Goal: Use online tool/utility: Utilize a website feature to perform a specific function

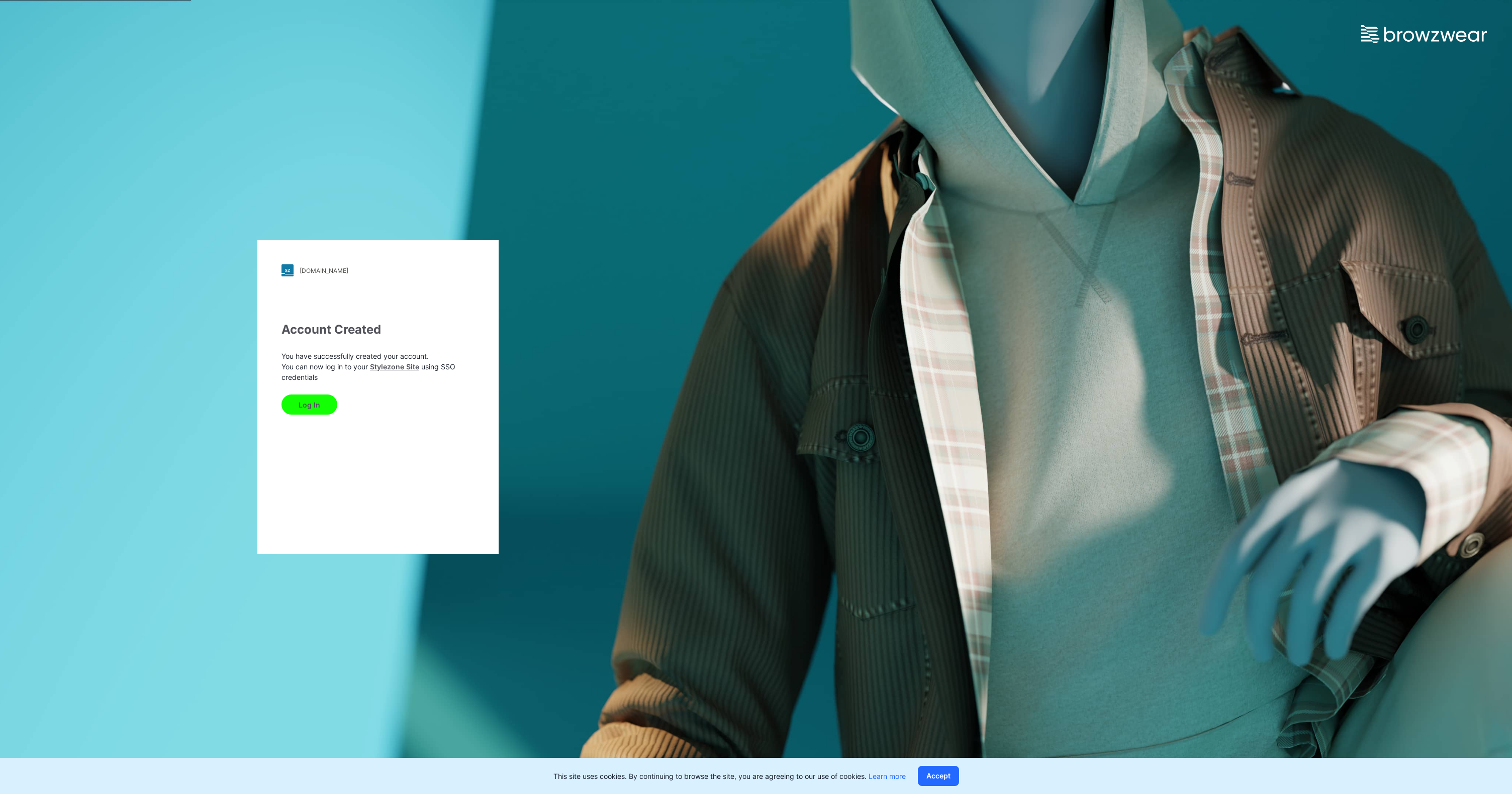
click at [315, 393] on div "Log In" at bounding box center [378, 403] width 193 height 24
click at [319, 399] on button "Log In" at bounding box center [309, 404] width 56 height 20
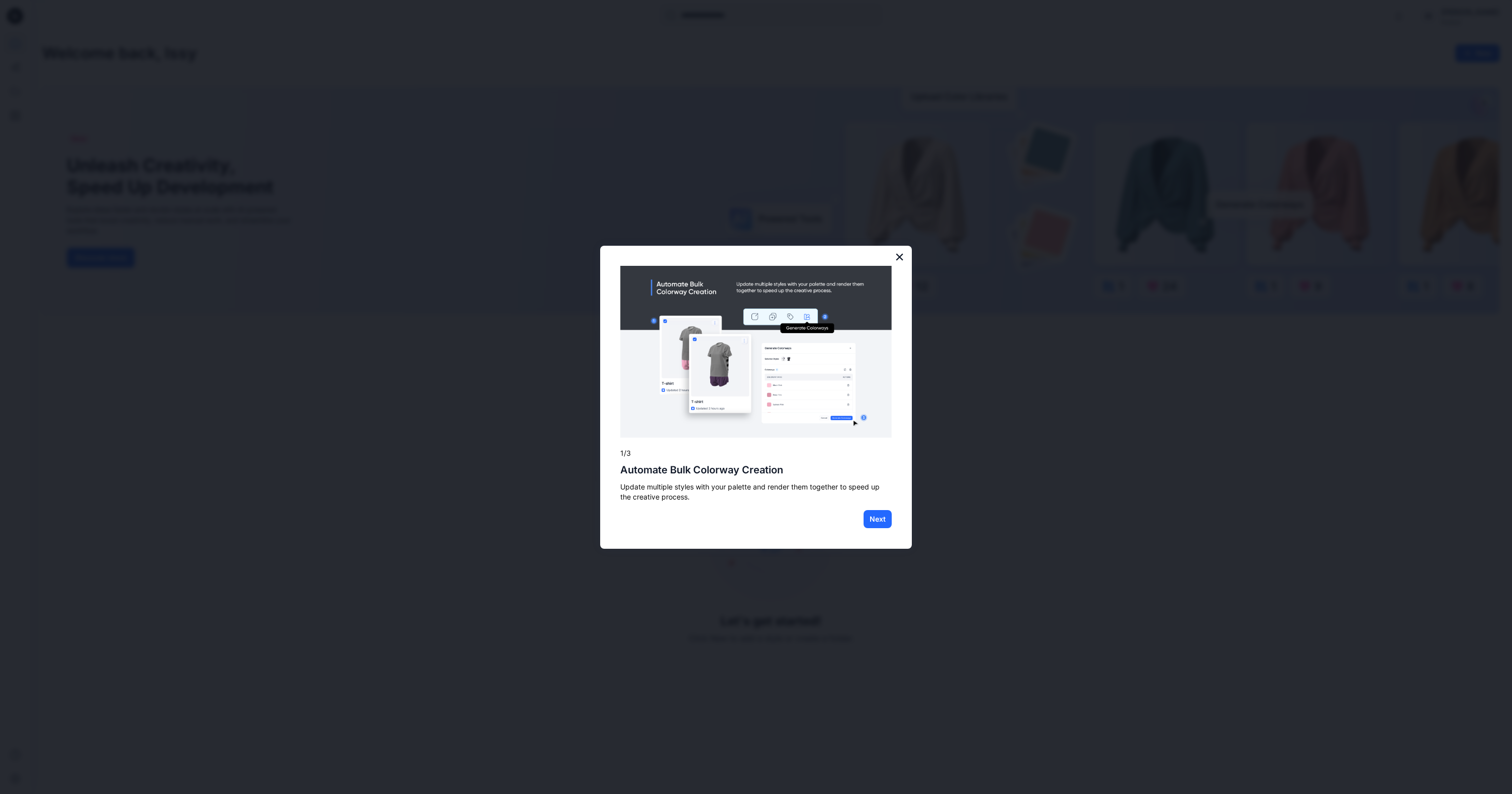
click at [899, 257] on button "×" at bounding box center [900, 257] width 10 height 16
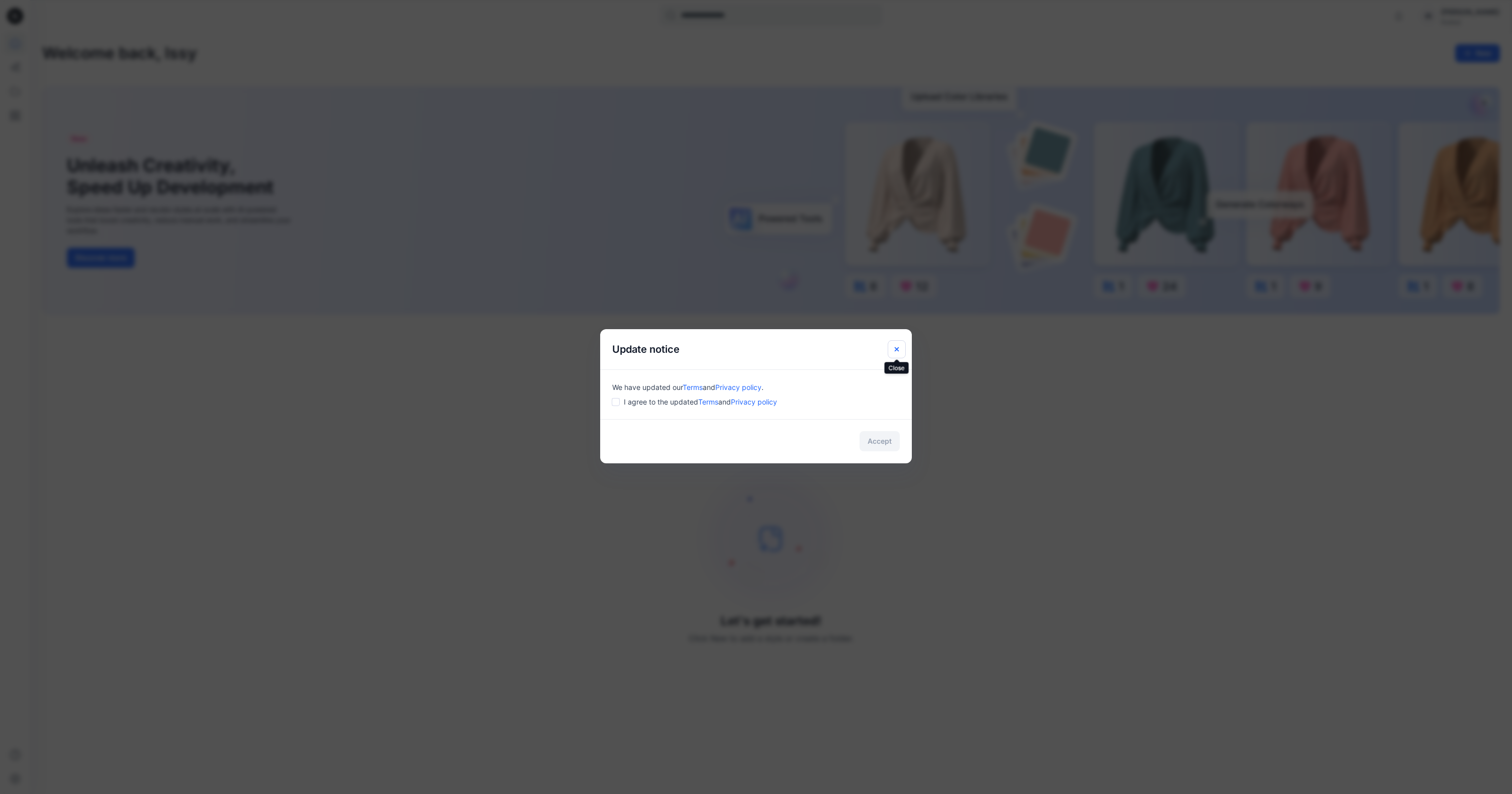
click at [896, 353] on button "Close" at bounding box center [896, 349] width 18 height 18
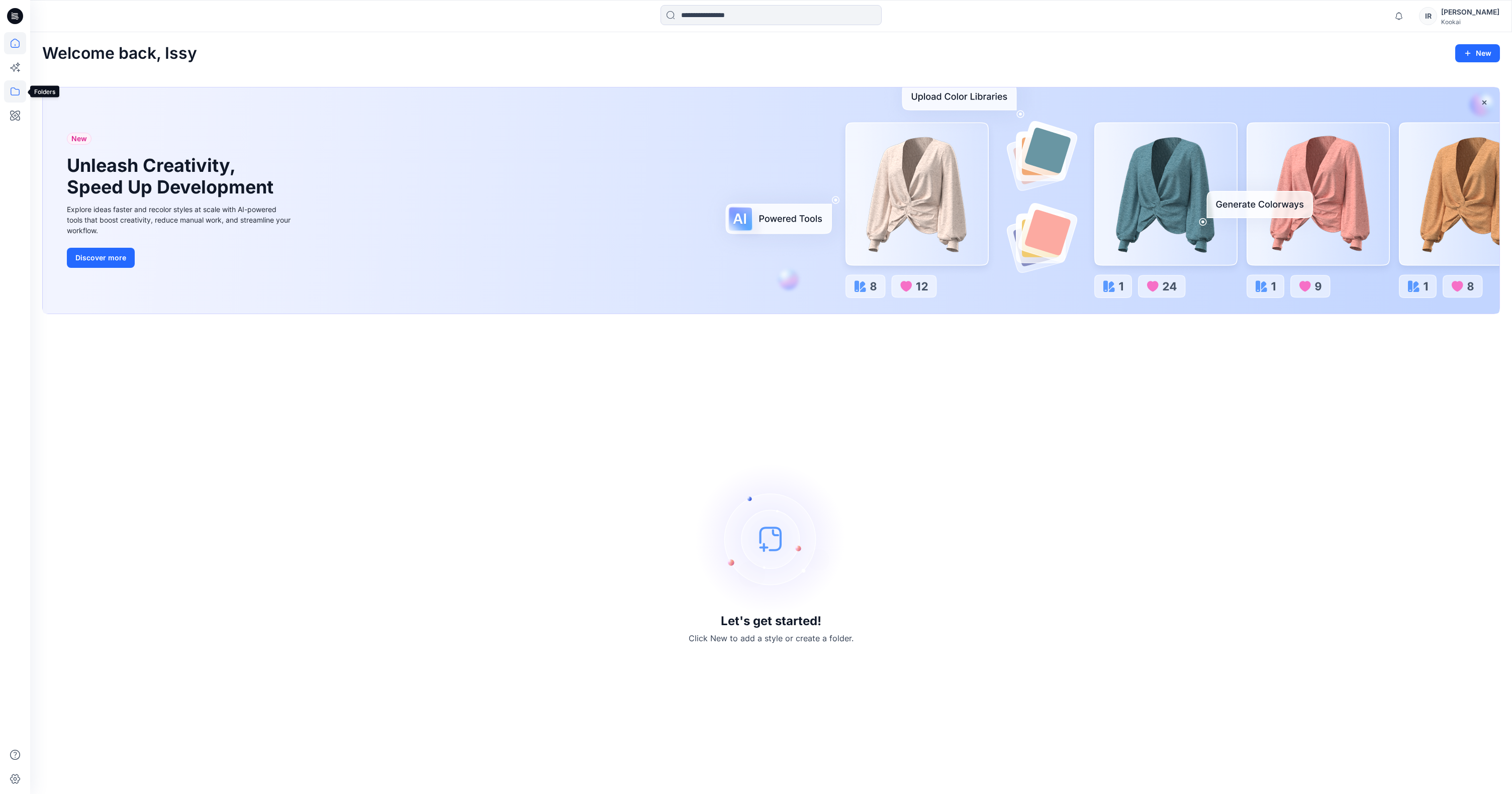
click at [16, 95] on icon at bounding box center [15, 91] width 22 height 22
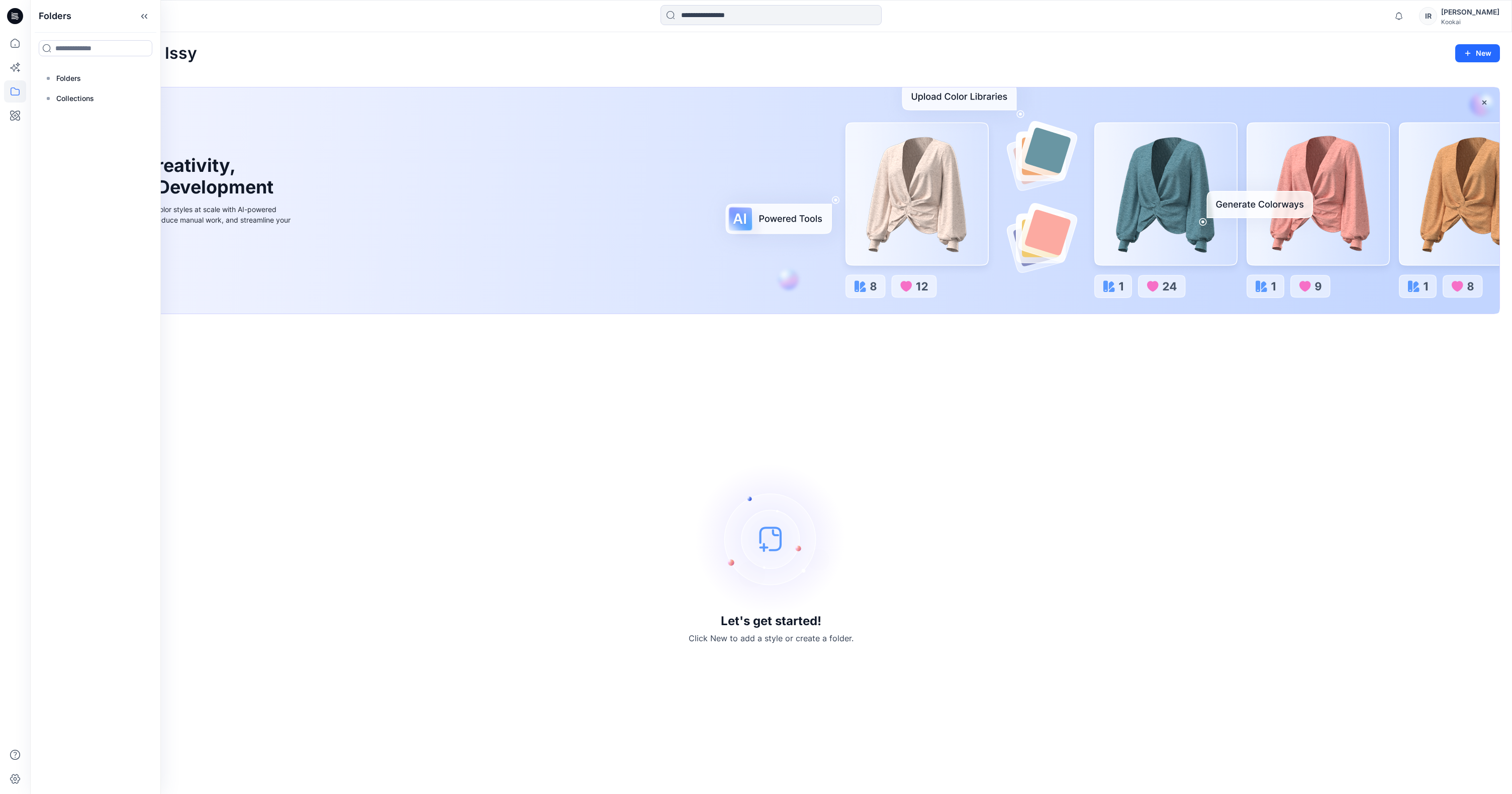
click at [1470, 15] on div "[PERSON_NAME]" at bounding box center [1470, 11] width 58 height 12
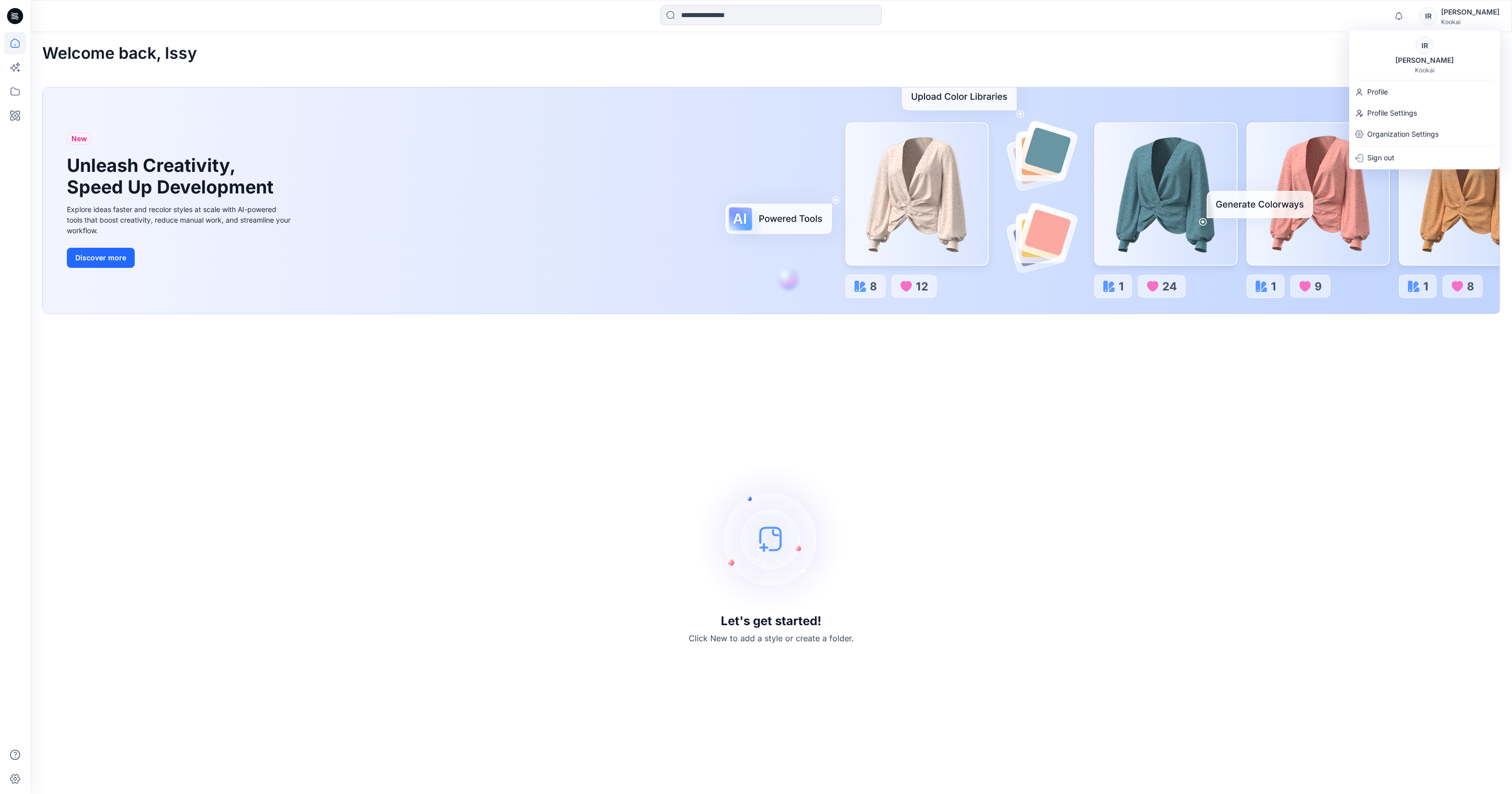
click at [763, 566] on img at bounding box center [771, 538] width 151 height 151
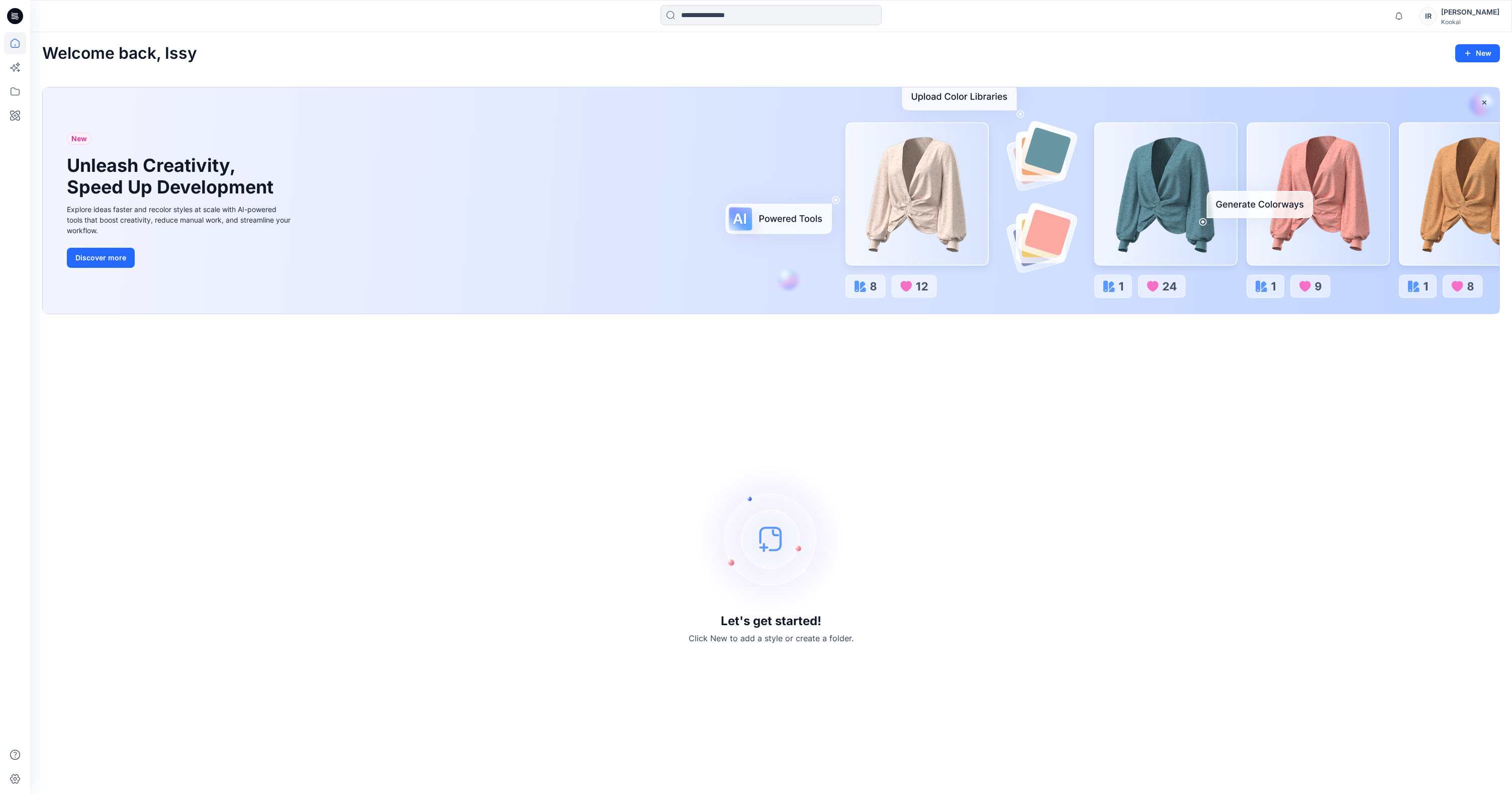
click at [773, 541] on img at bounding box center [771, 538] width 151 height 151
click at [6, 81] on icon at bounding box center [15, 91] width 22 height 22
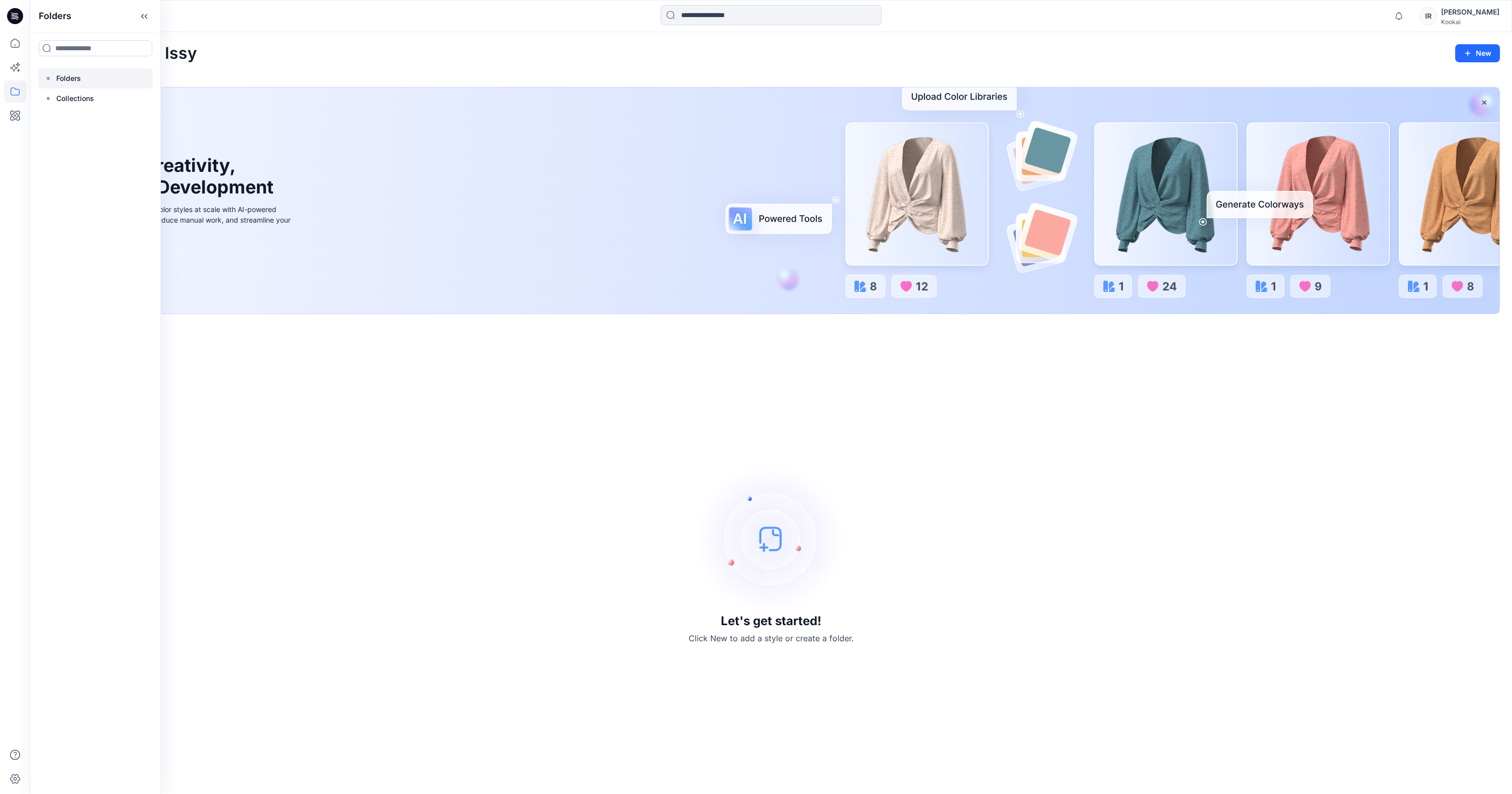
click at [109, 86] on div at bounding box center [95, 78] width 115 height 20
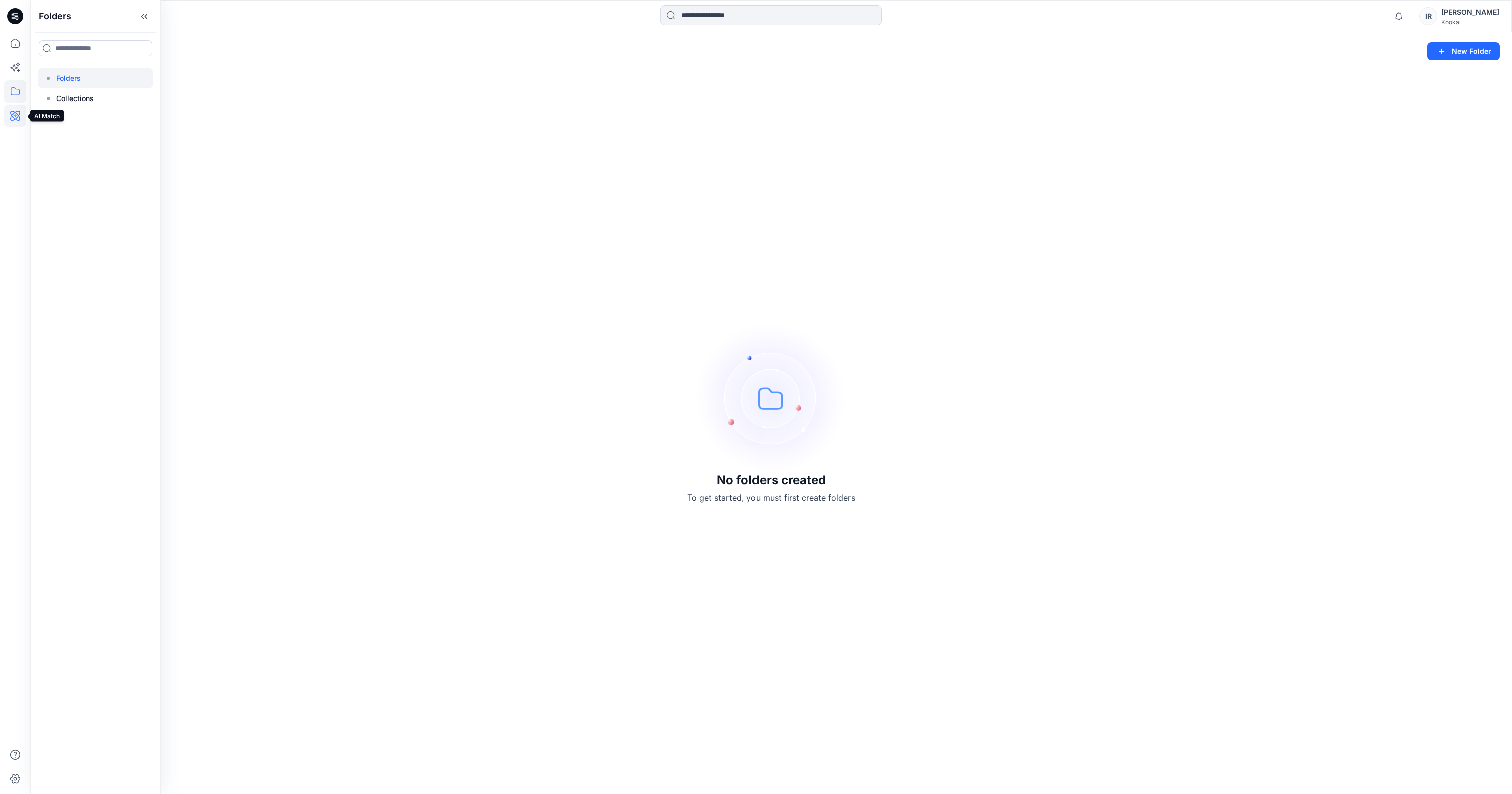
click at [13, 110] on icon at bounding box center [15, 115] width 22 height 22
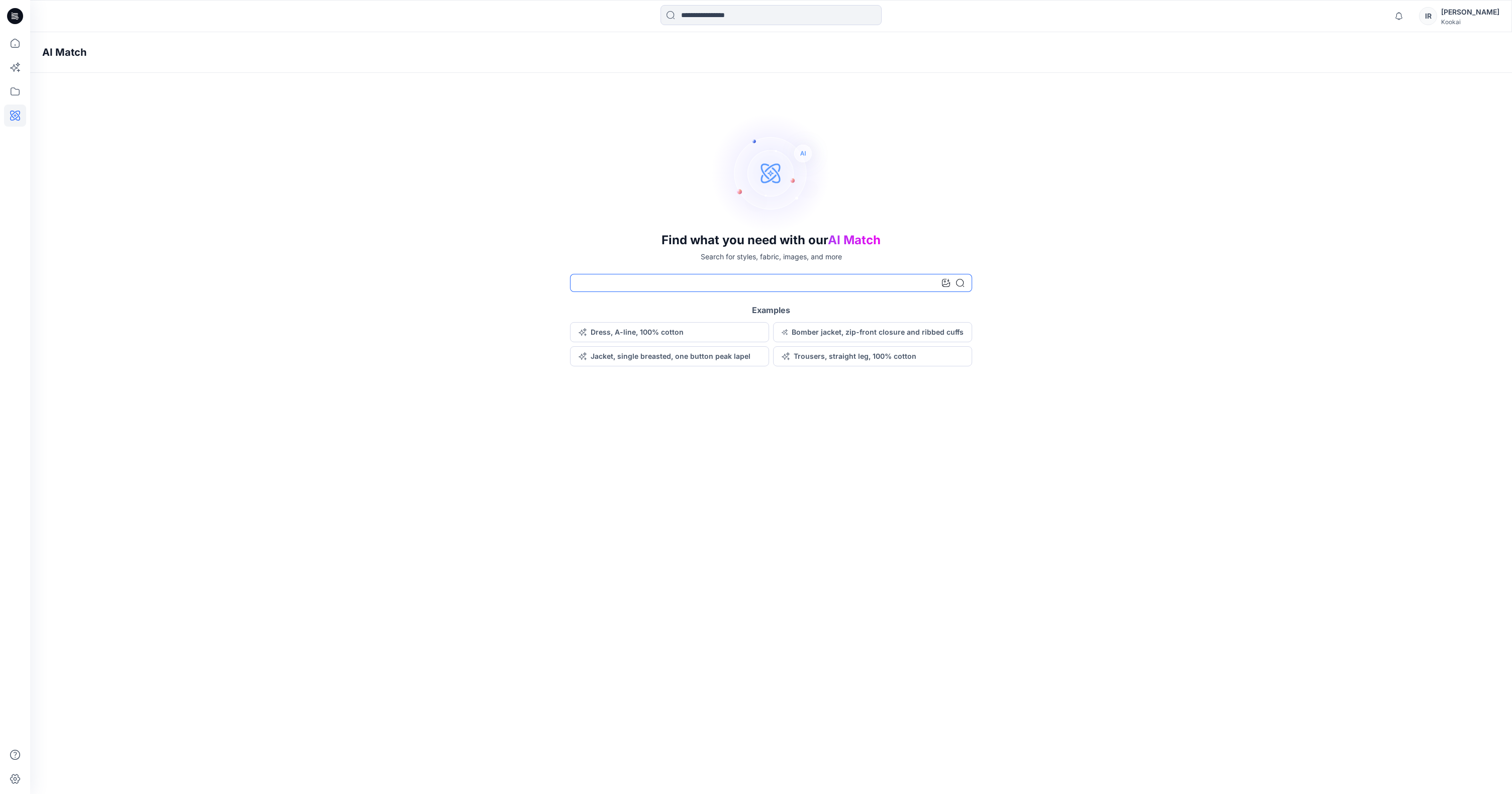
click at [900, 286] on input at bounding box center [771, 282] width 402 height 18
click at [907, 324] on button "Bomber jacket, zip-front closure and ribbed cuffs" at bounding box center [872, 332] width 199 height 20
